Goal: Transaction & Acquisition: Purchase product/service

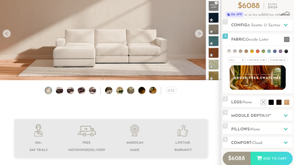
scroll to position [53, 0]
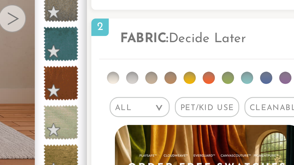
click at [248, 51] on span "Pet/Kid Use x" at bounding box center [257, 54] width 19 height 6
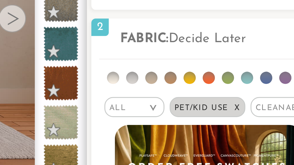
click at [244, 43] on li at bounding box center [246, 45] width 4 height 4
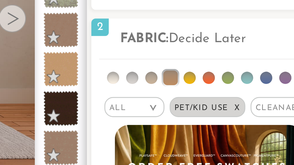
scroll to position [31, 0]
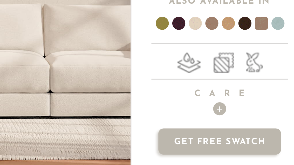
click at [165, 20] on span at bounding box center [175, 29] width 20 height 19
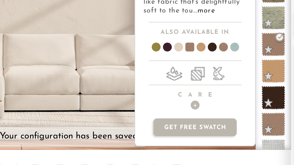
scroll to position [10, 0]
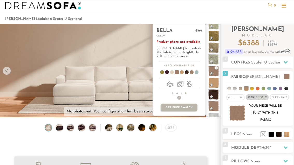
click at [173, 73] on span at bounding box center [170, 72] width 20 height 19
click at [176, 73] on span at bounding box center [175, 72] width 20 height 19
click at [191, 71] on span at bounding box center [190, 72] width 20 height 19
click at [160, 70] on span at bounding box center [160, 72] width 20 height 19
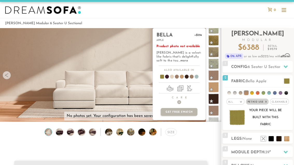
scroll to position [5, 0]
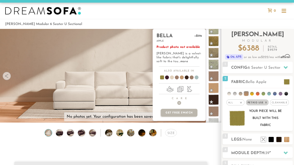
click at [191, 77] on span at bounding box center [190, 78] width 20 height 19
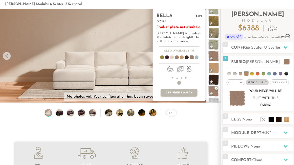
scroll to position [52, 0]
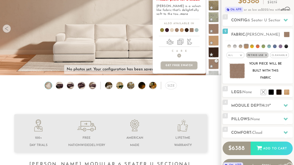
click at [286, 102] on div at bounding box center [285, 105] width 11 height 11
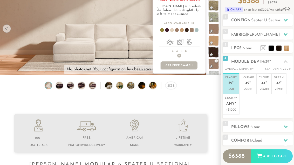
click at [201, 155] on div at bounding box center [110, 145] width 221 height 62
click at [270, 124] on h2 "Pillows: None" at bounding box center [262, 127] width 62 height 6
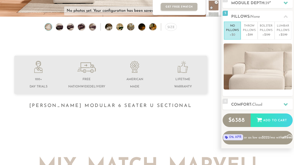
scroll to position [111, 0]
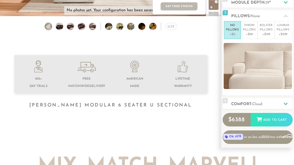
click at [285, 102] on icon at bounding box center [286, 103] width 4 height 4
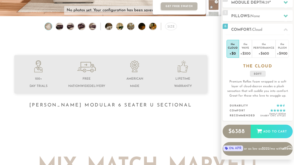
click at [262, 48] on div "Performance" at bounding box center [263, 48] width 21 height 4
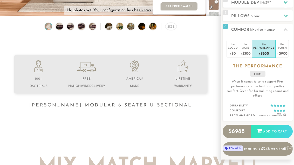
click at [245, 50] on div "+$300" at bounding box center [245, 53] width 10 height 8
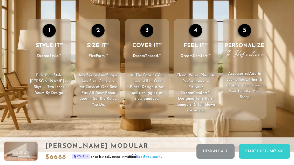
scroll to position [648, 0]
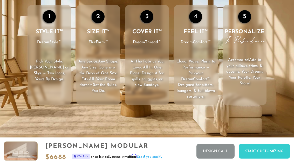
click at [51, 21] on div "1" at bounding box center [49, 16] width 13 height 13
click at [254, 158] on div "Start Customizing" at bounding box center [264, 151] width 51 height 15
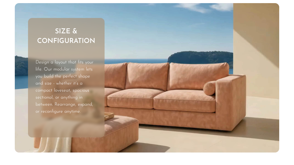
scroll to position [1281, 0]
